Goal: Task Accomplishment & Management: Manage account settings

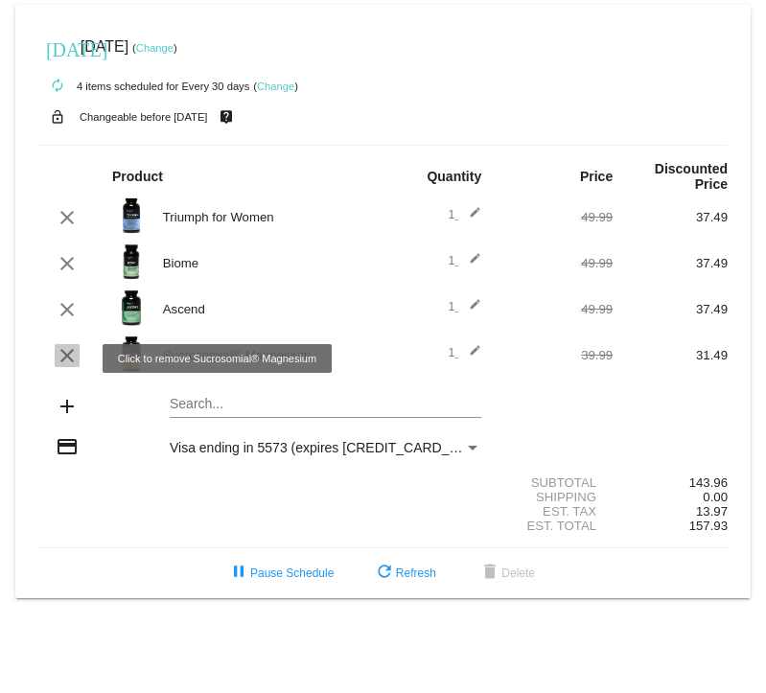
click at [74, 360] on mat-icon "clear" at bounding box center [67, 355] width 23 height 23
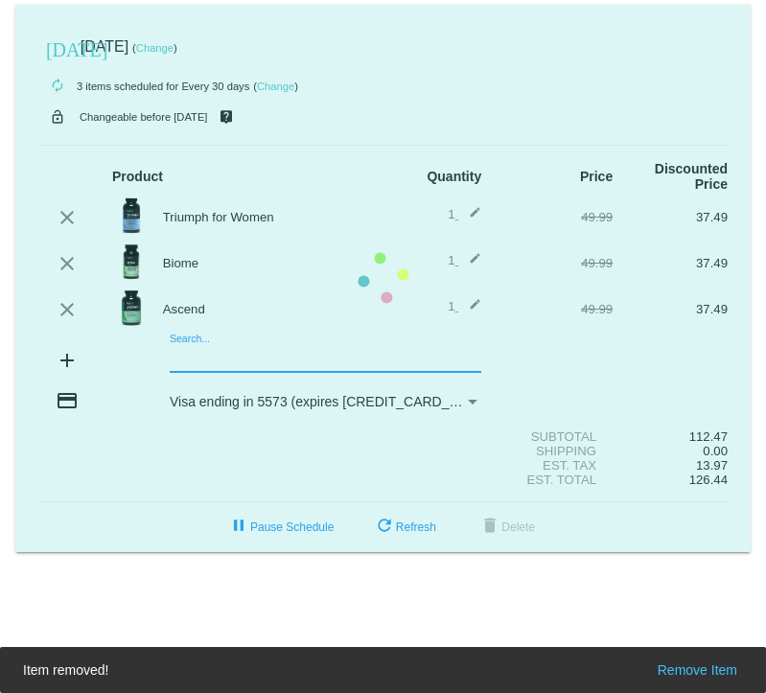
click at [231, 366] on mat-card "[DATE] [DATE] ( Change ) autorenew 3 items scheduled for Every 30 days ( Change…" at bounding box center [382, 278] width 735 height 547
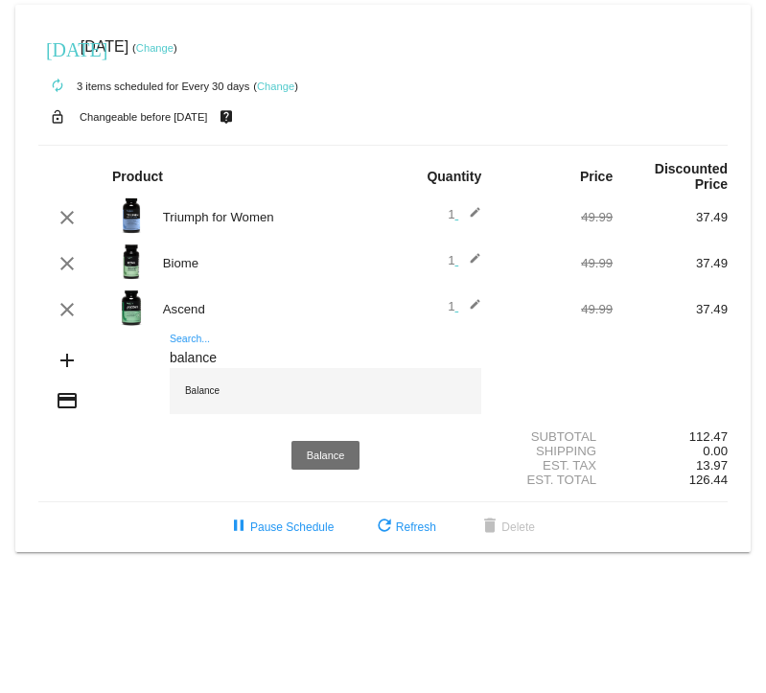
type input "balance"
click at [210, 397] on div "Balance" at bounding box center [326, 391] width 312 height 46
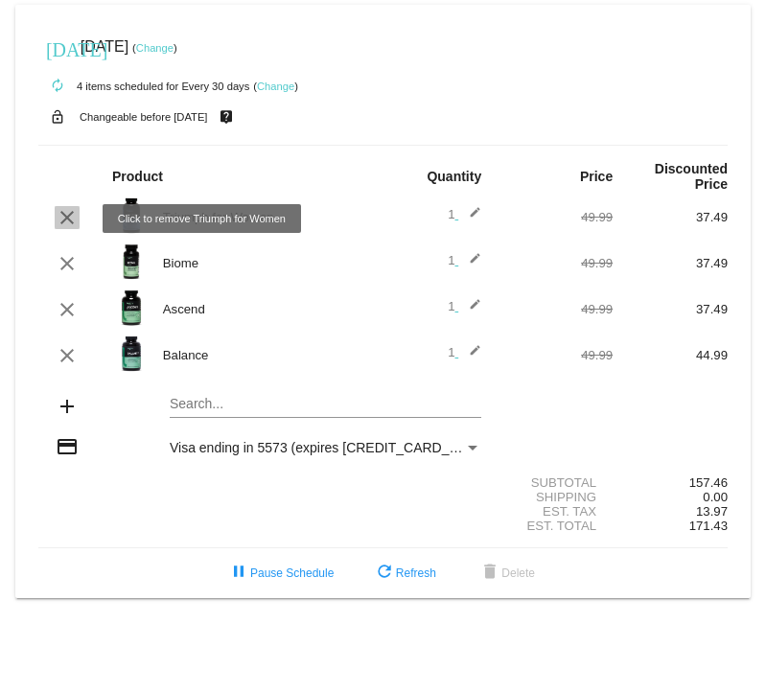
click at [74, 219] on mat-icon "clear" at bounding box center [67, 217] width 23 height 23
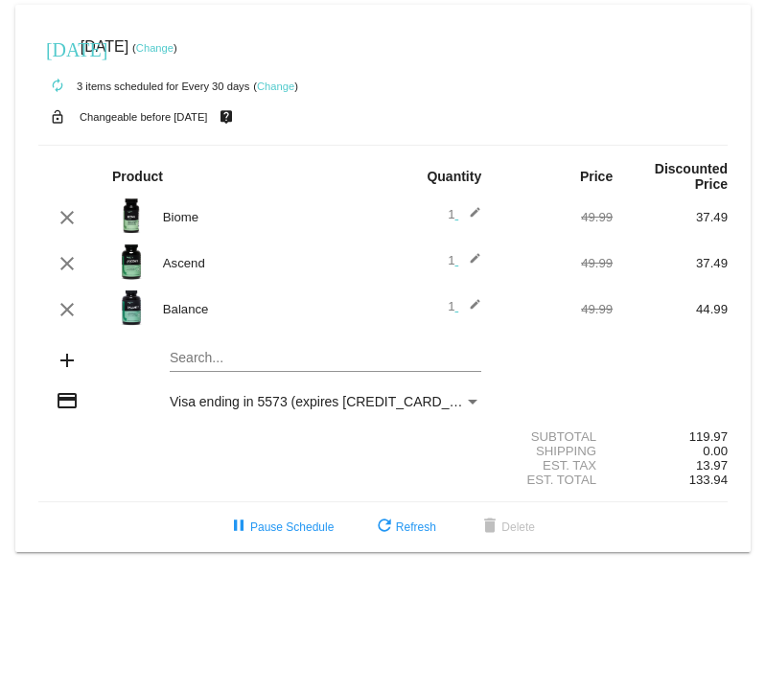
click at [480, 216] on mat-icon "edit" at bounding box center [469, 217] width 23 height 23
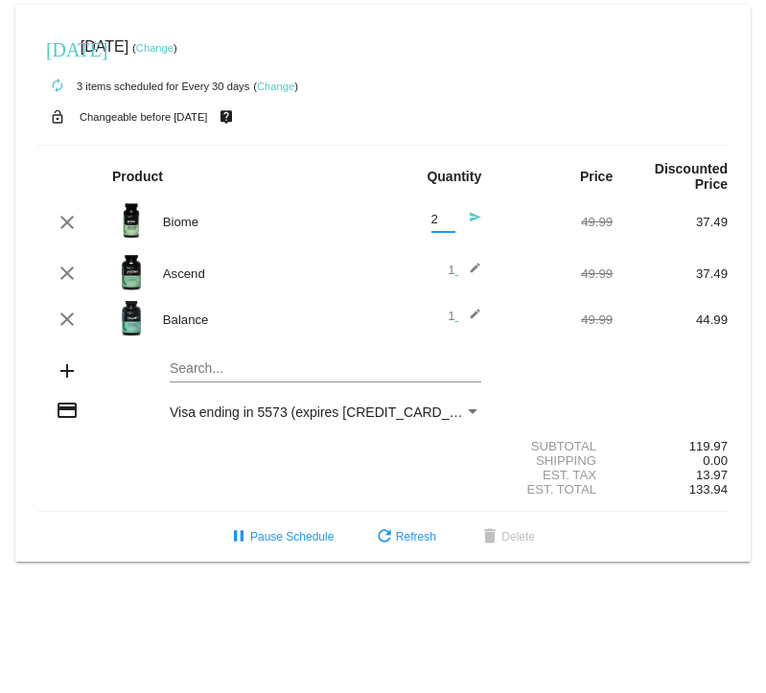
type input "2"
click at [442, 217] on input "2" at bounding box center [443, 220] width 24 height 14
click at [474, 221] on mat-icon "send" at bounding box center [469, 222] width 23 height 23
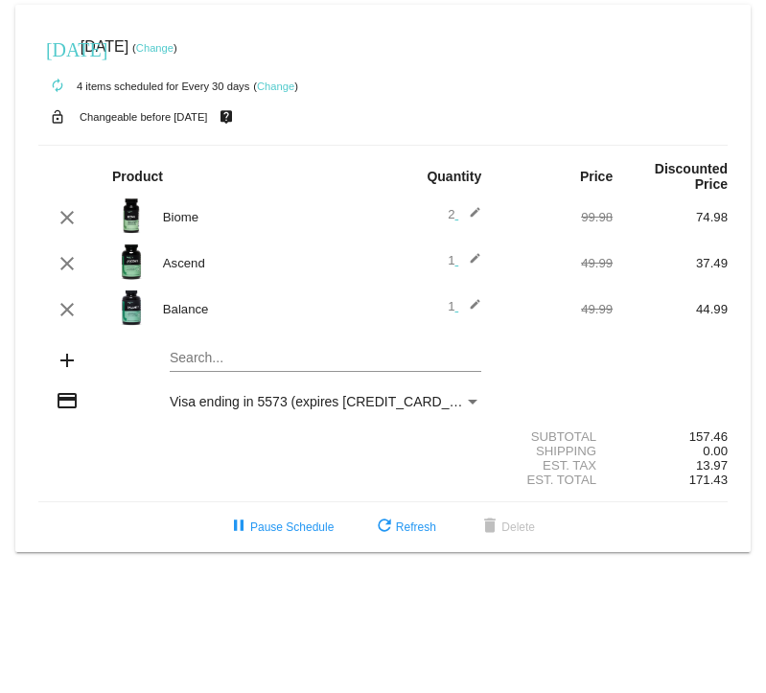
click at [476, 213] on mat-icon "edit" at bounding box center [469, 217] width 23 height 23
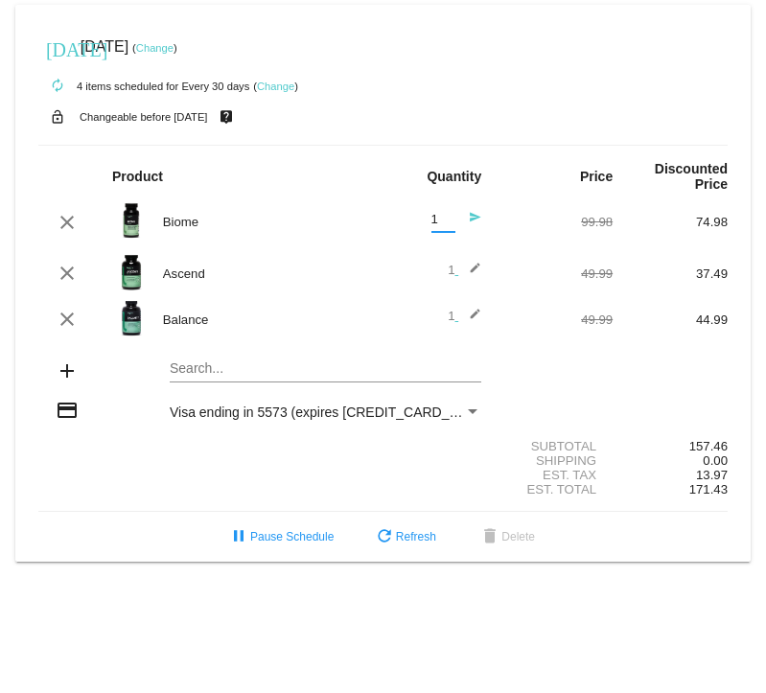
type input "1"
click at [444, 224] on input "1" at bounding box center [443, 220] width 24 height 14
click at [475, 219] on mat-icon "send" at bounding box center [469, 222] width 23 height 23
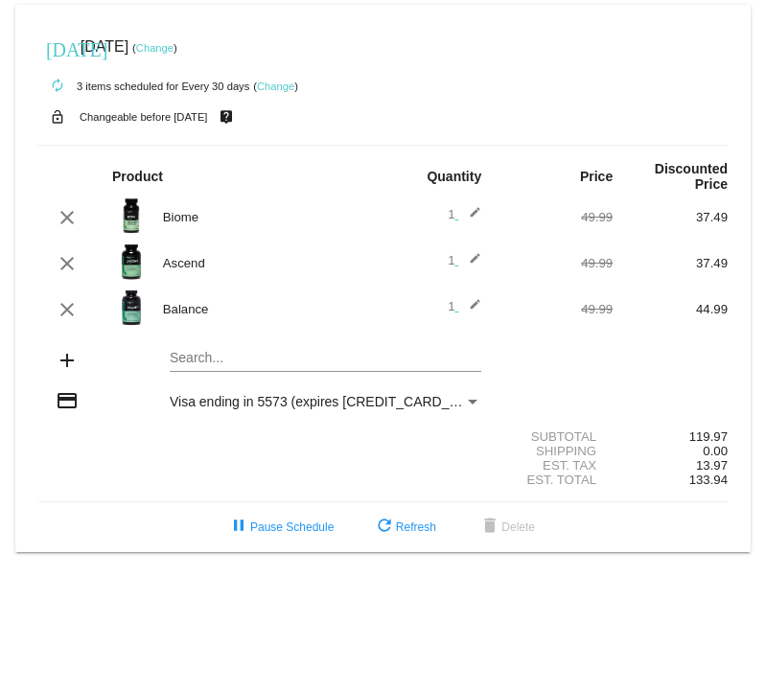
click at [476, 217] on mat-icon "edit" at bounding box center [469, 217] width 23 height 23
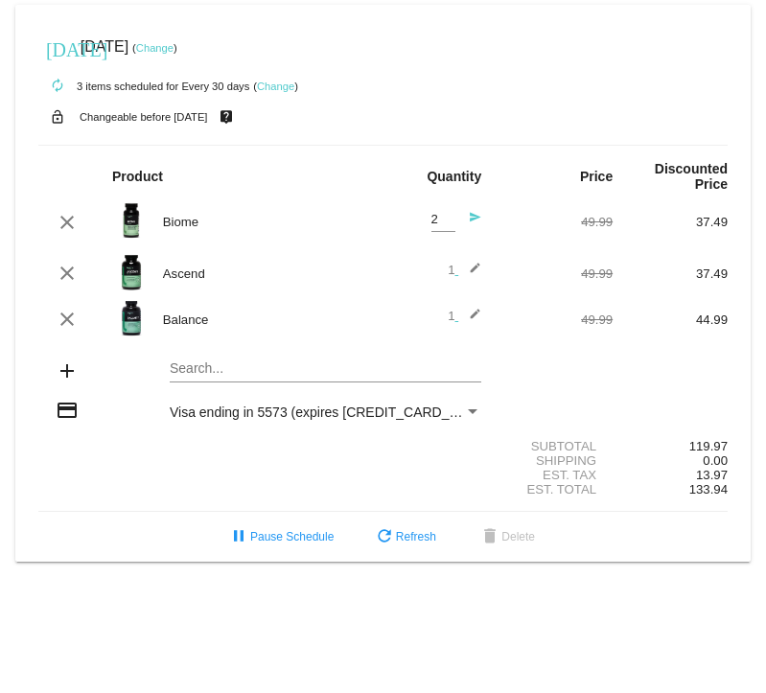
type input "2"
click at [451, 218] on input "2" at bounding box center [443, 220] width 24 height 14
click at [469, 219] on mat-icon "send" at bounding box center [469, 222] width 23 height 23
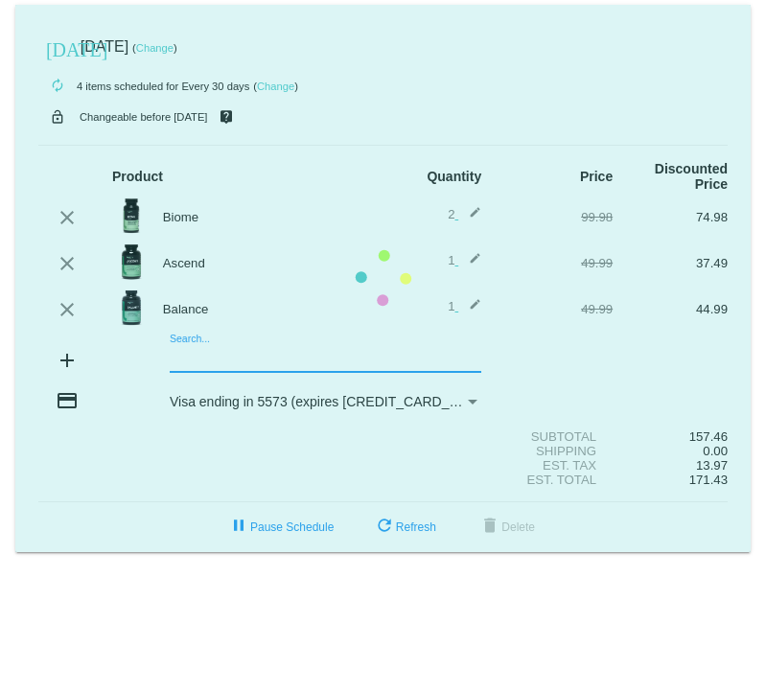
click at [222, 359] on mat-card "today Sep 24 2025 ( Change ) autorenew 4 items scheduled for Every 30 days ( Ch…" at bounding box center [382, 278] width 735 height 547
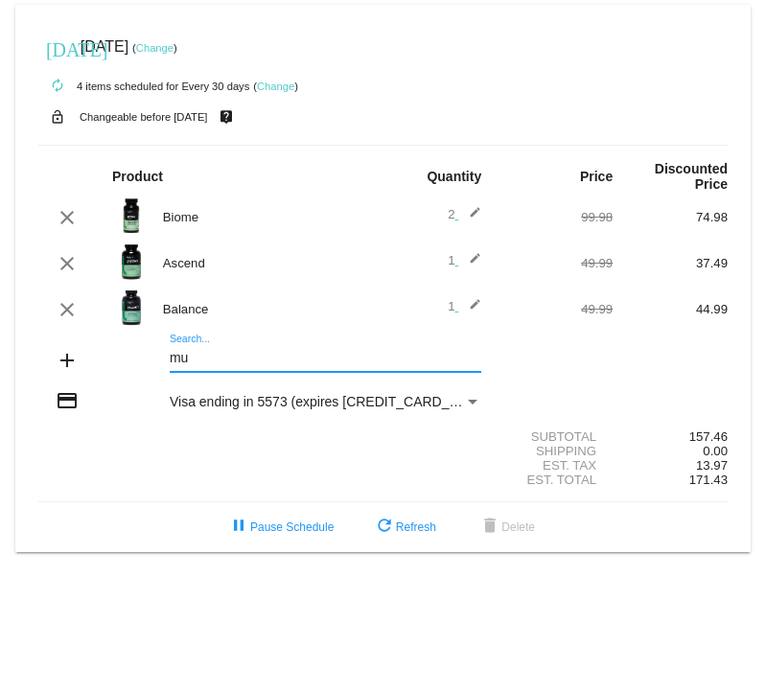
type input "m"
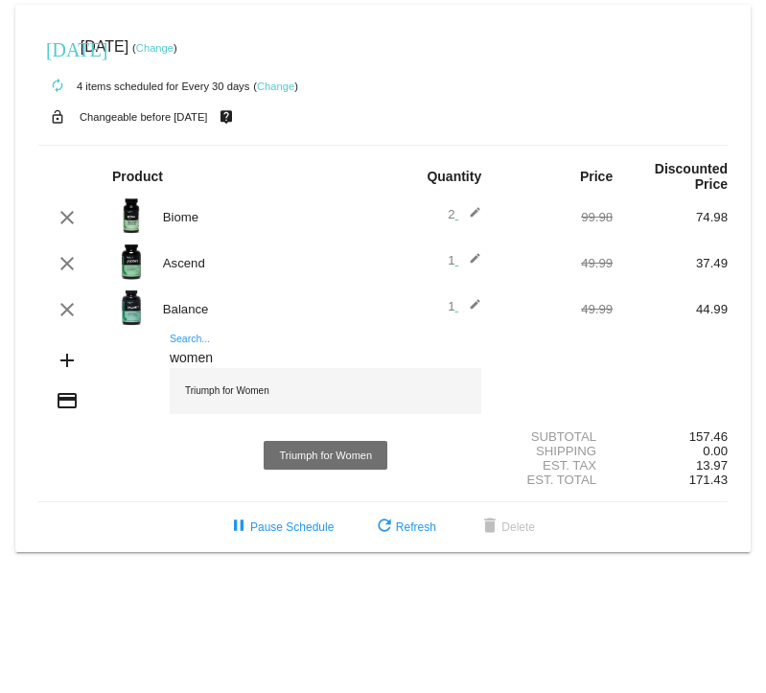
type input "women"
click at [201, 391] on div "Triumph for Women" at bounding box center [326, 391] width 312 height 46
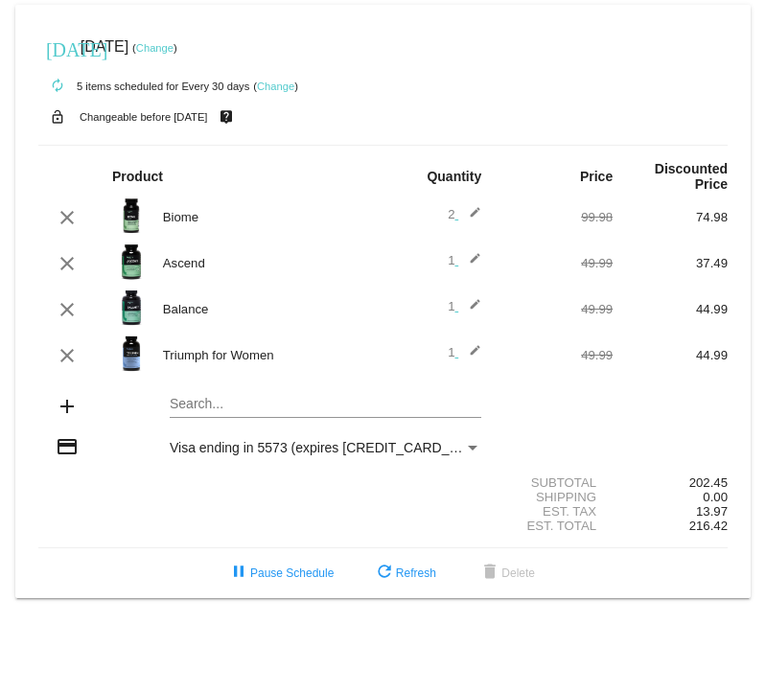
click at [225, 403] on mat-card "today Sep 24 2025 ( Change ) autorenew 5 items scheduled for Every 30 days ( Ch…" at bounding box center [382, 301] width 735 height 593
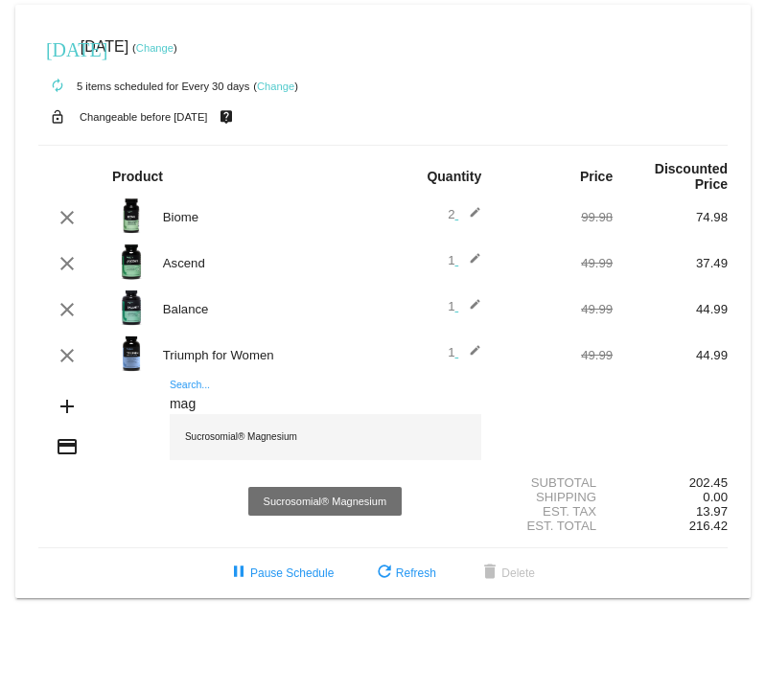
type input "mag"
click at [223, 445] on div "Sucrosomial® Magnesium" at bounding box center [326, 437] width 312 height 46
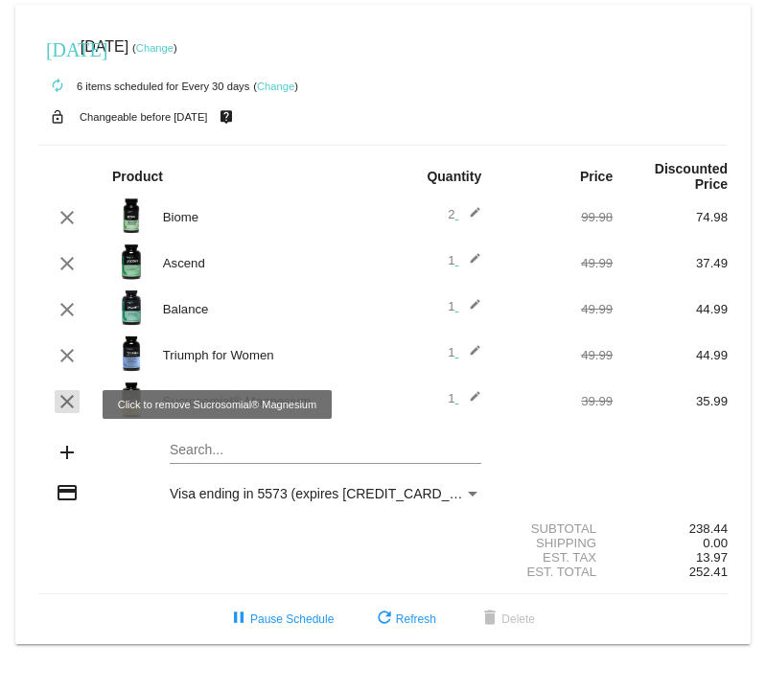
click at [72, 402] on mat-icon "clear" at bounding box center [67, 401] width 23 height 23
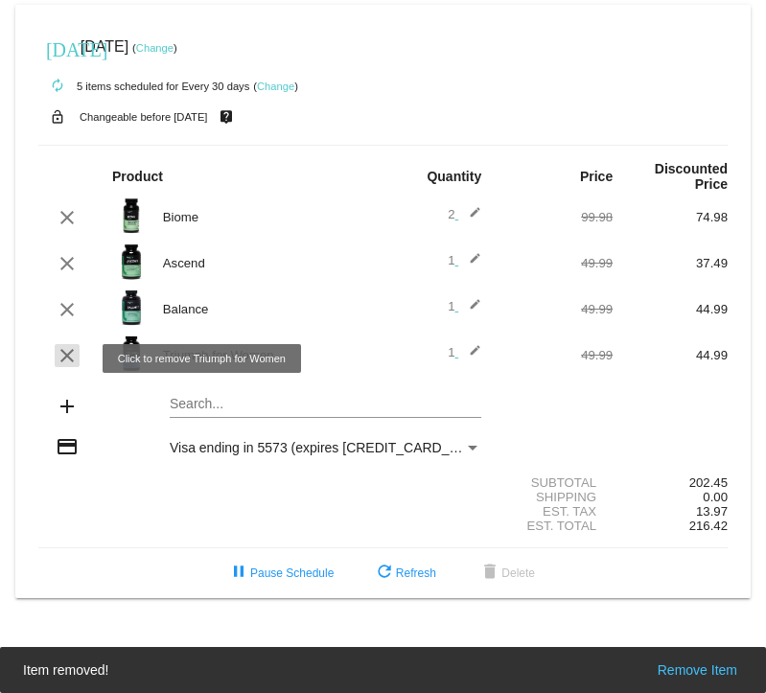
click at [71, 355] on mat-icon "clear" at bounding box center [67, 355] width 23 height 23
